Goal: Task Accomplishment & Management: Manage account settings

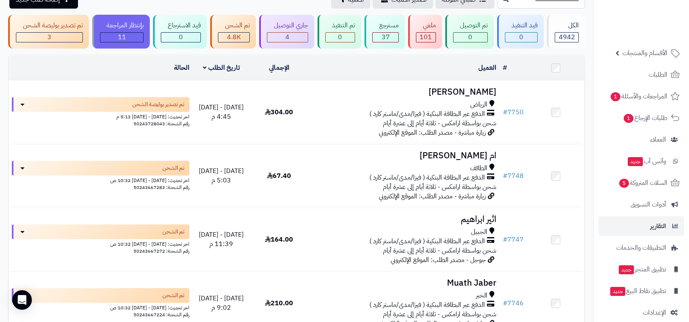
scroll to position [29, 0]
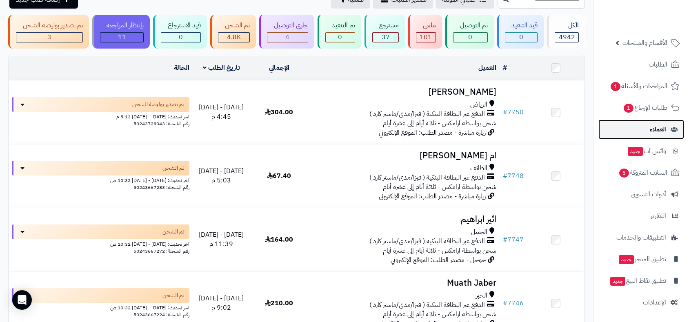
click at [655, 131] on span "العملاء" at bounding box center [658, 129] width 16 height 11
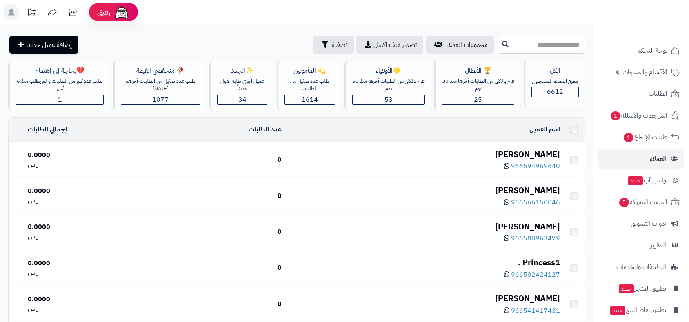
click at [529, 42] on input "text" at bounding box center [541, 45] width 87 height 18
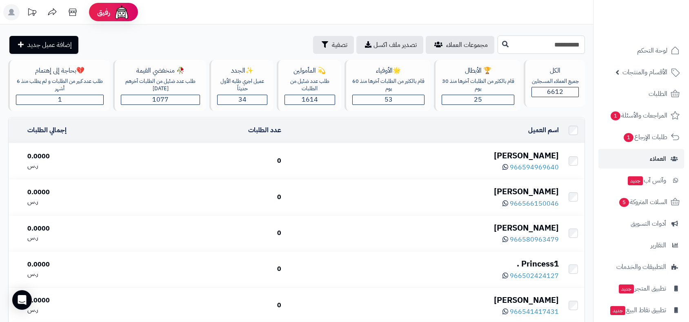
type input "**********"
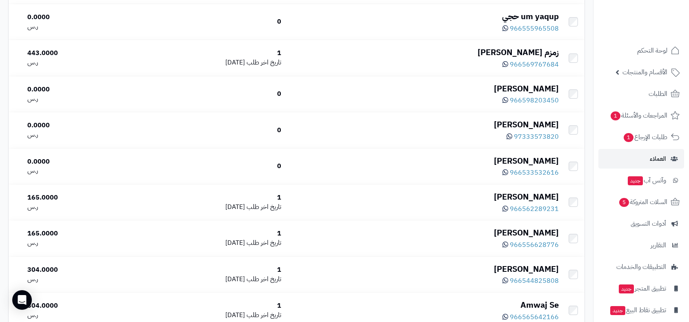
scroll to position [1744, 0]
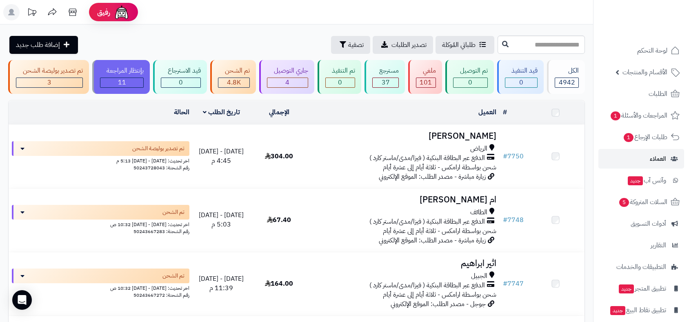
scroll to position [45, 0]
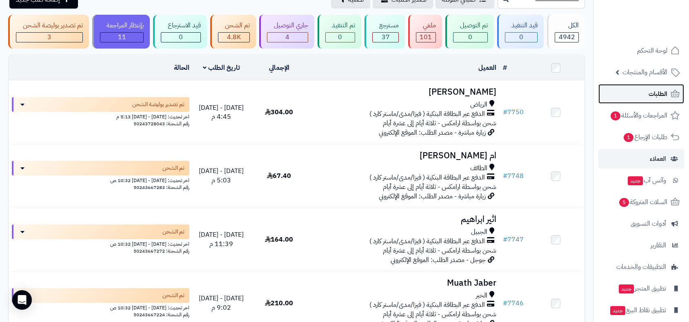
click at [656, 89] on span "الطلبات" at bounding box center [658, 93] width 19 height 11
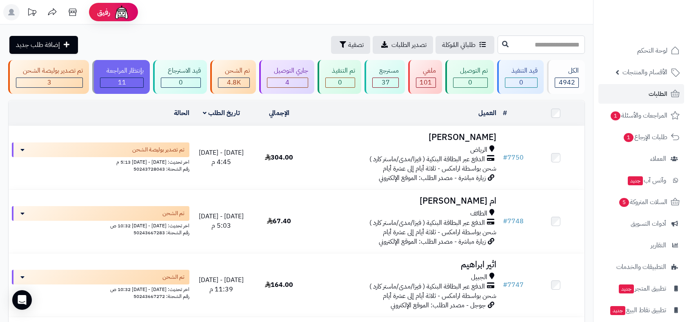
click at [498, 41] on input "text" at bounding box center [541, 45] width 87 height 18
type input "****"
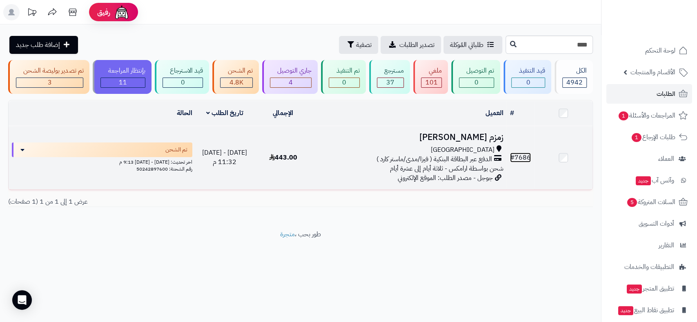
click at [520, 155] on link "# 7686" at bounding box center [520, 158] width 21 height 10
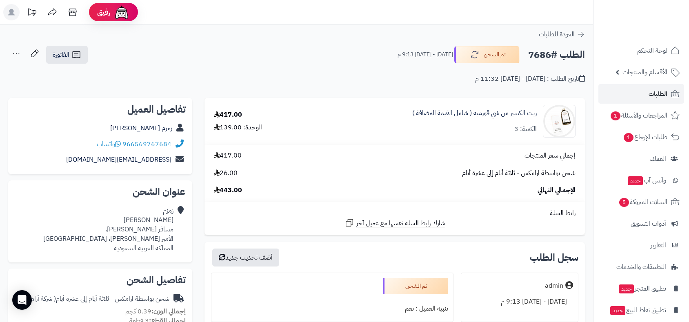
scroll to position [181, 0]
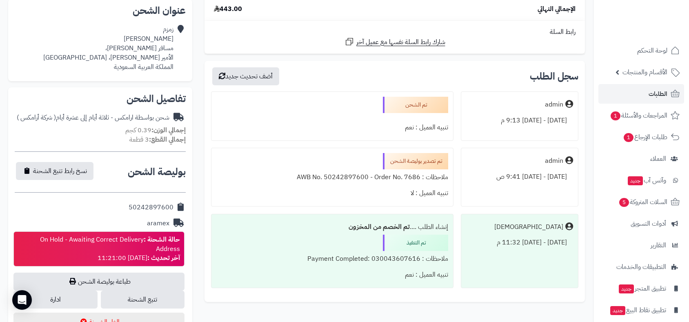
drag, startPoint x: 118, startPoint y: 207, endPoint x: 173, endPoint y: 205, distance: 55.6
click at [173, 205] on div "50242897600" at bounding box center [100, 208] width 171 height 16
copy div "50242897600"
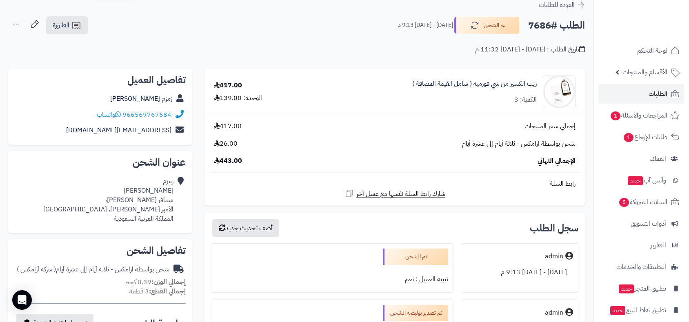
scroll to position [0, 0]
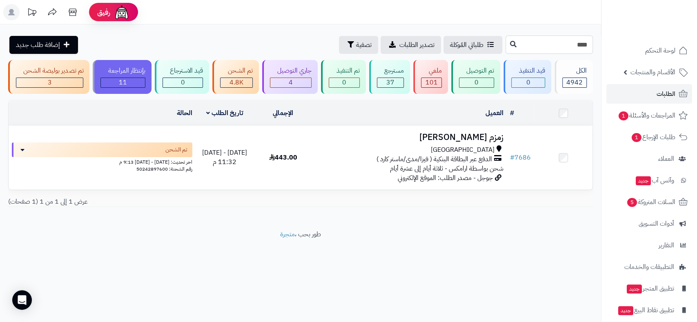
drag, startPoint x: 575, startPoint y: 45, endPoint x: 596, endPoint y: 42, distance: 21.0
click at [596, 42] on div "**** طلباتي المُوكلة تصدير الطلبات تصفية إضافة طلب جديد" at bounding box center [300, 45] width 601 height 18
type input "****"
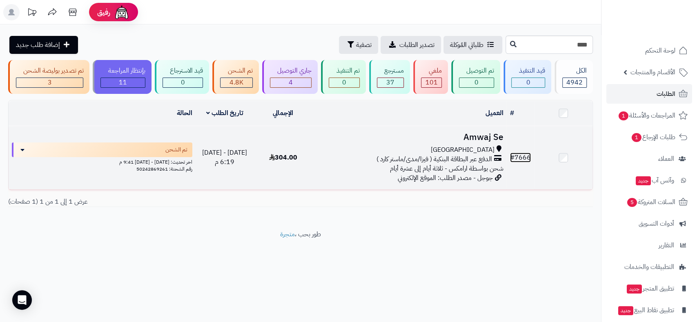
click at [525, 156] on link "# 7666" at bounding box center [520, 158] width 21 height 10
click at [518, 156] on link "# 7666" at bounding box center [520, 158] width 21 height 10
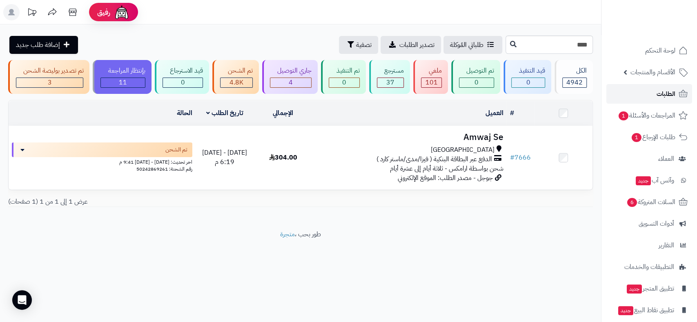
click at [663, 96] on span "الطلبات" at bounding box center [665, 93] width 19 height 11
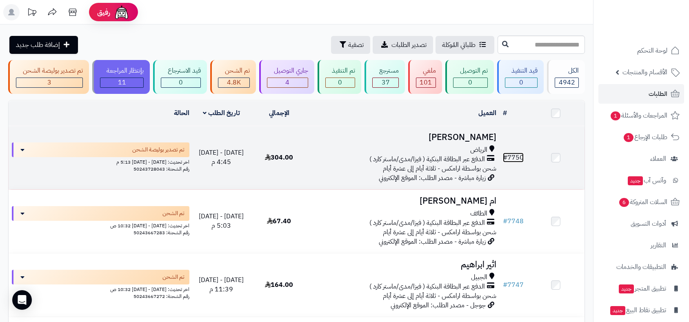
click at [519, 154] on link "# 7750" at bounding box center [513, 158] width 21 height 10
